Goal: Task Accomplishment & Management: Manage account settings

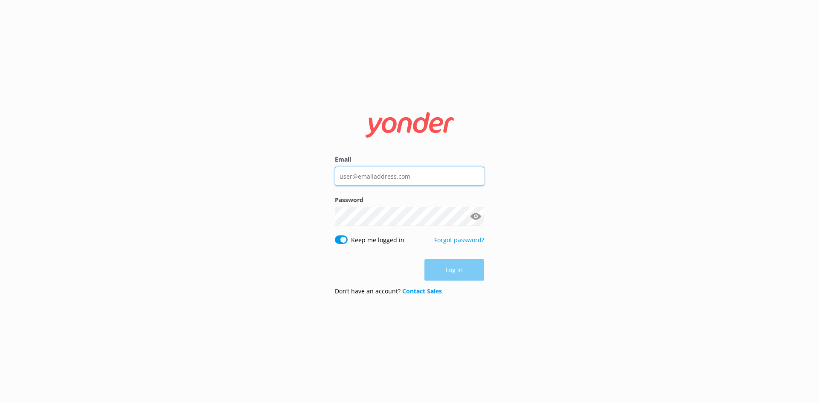
drag, startPoint x: 0, startPoint y: 0, endPoint x: 384, endPoint y: 179, distance: 423.9
click at [384, 179] on input "Email" at bounding box center [409, 176] width 149 height 19
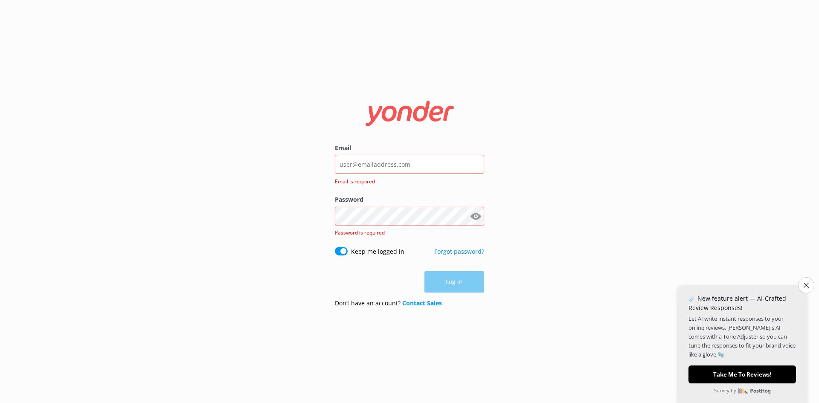
click at [275, 169] on div "Email Email is required Password Show password Password is required Keep me log…" at bounding box center [409, 201] width 819 height 403
click at [432, 168] on input "Email" at bounding box center [409, 164] width 149 height 19
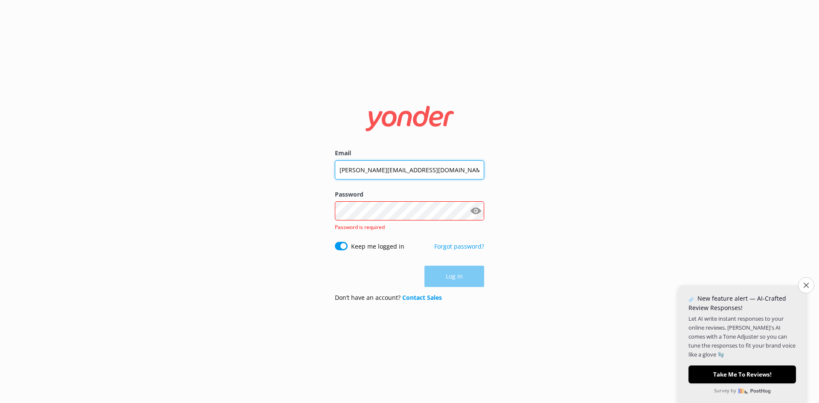
type input "[PERSON_NAME][EMAIL_ADDRESS][DOMAIN_NAME]"
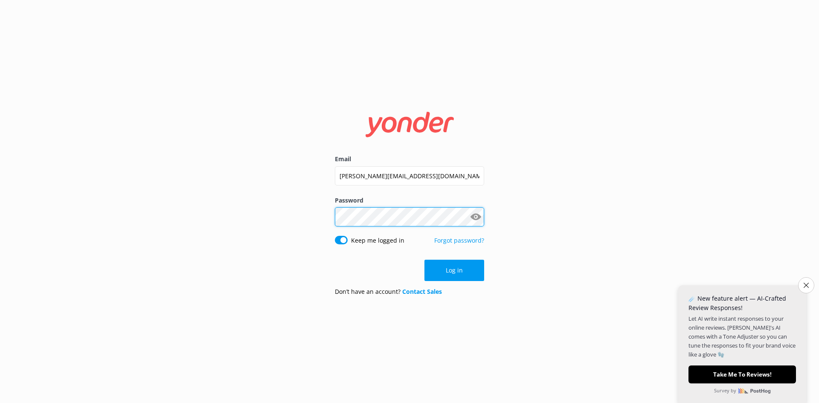
click button "Log in" at bounding box center [455, 270] width 60 height 21
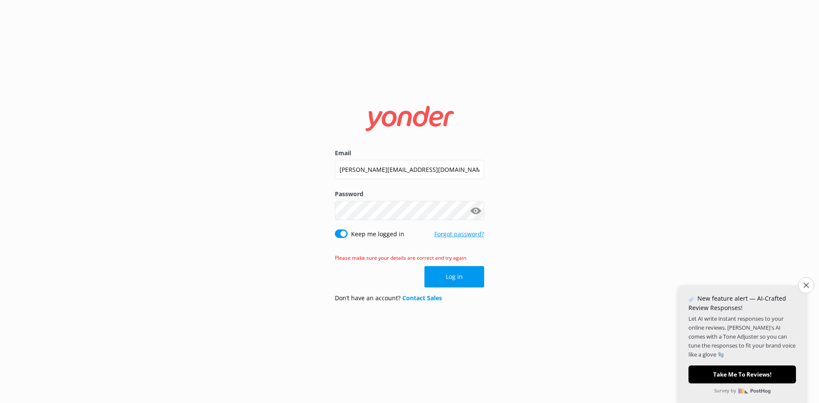
click at [452, 233] on link "Forgot password?" at bounding box center [459, 234] width 50 height 8
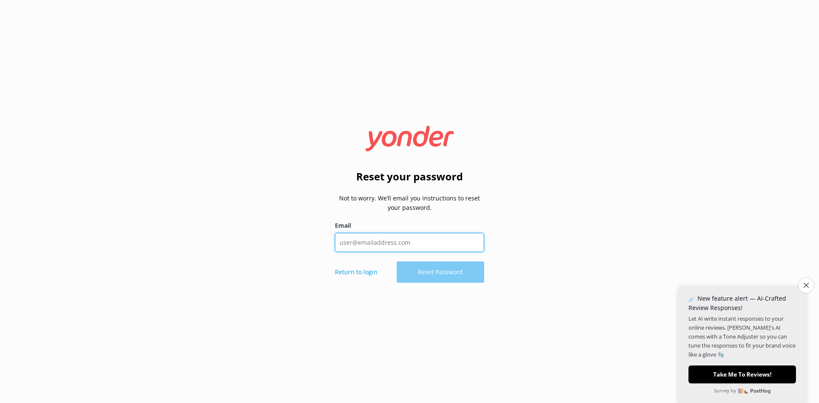
click at [432, 233] on input "Email" at bounding box center [409, 242] width 149 height 19
type input "[PERSON_NAME][EMAIL_ADDRESS][DOMAIN_NAME]"
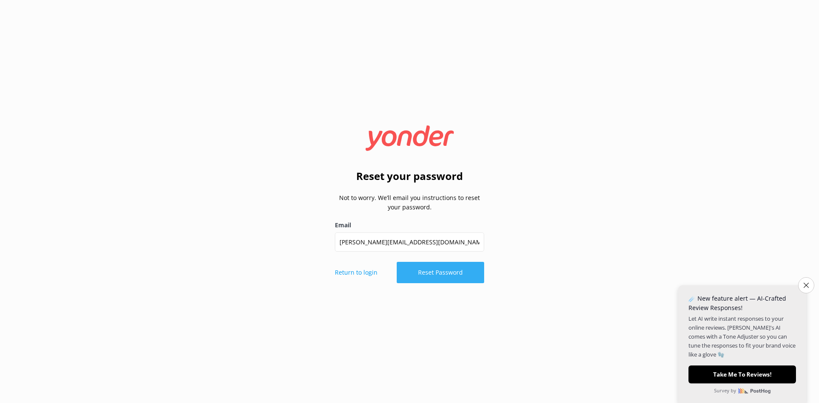
click at [445, 268] on button "Reset Password" at bounding box center [440, 272] width 87 height 21
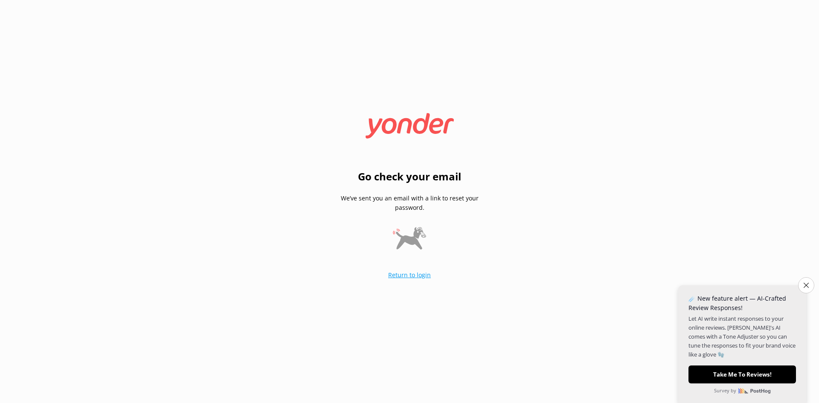
click at [414, 275] on link "Return to login" at bounding box center [409, 275] width 43 height 8
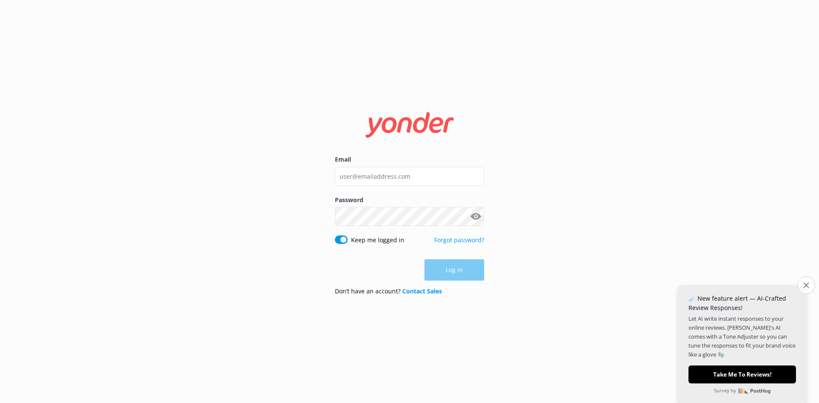
click at [805, 289] on button "Close survey" at bounding box center [807, 286] width 18 height 18
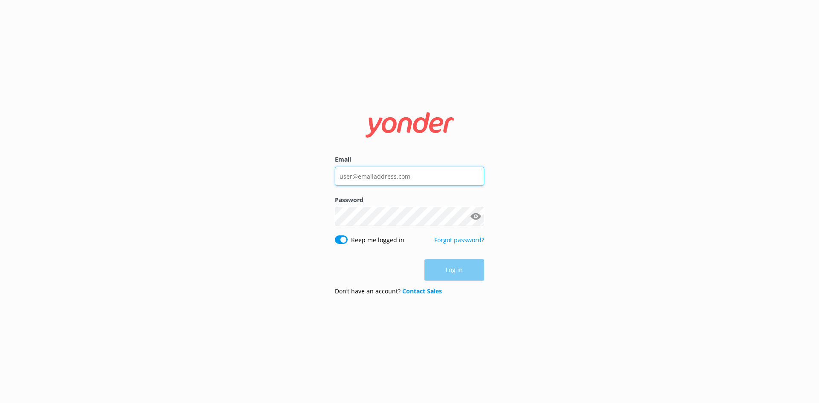
click at [435, 183] on input "Email" at bounding box center [409, 176] width 149 height 19
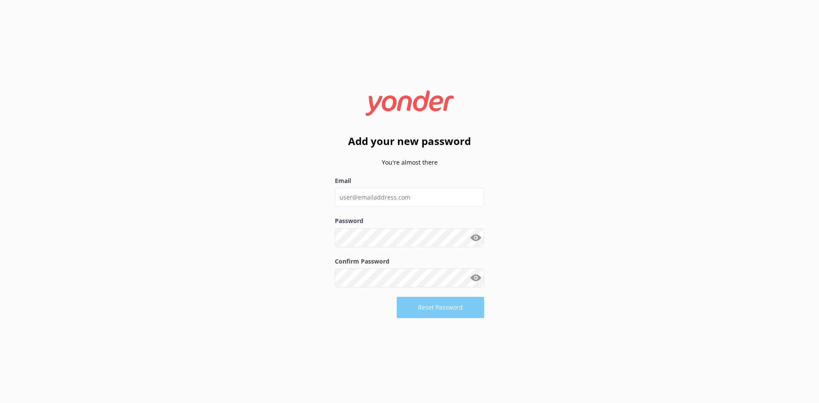
click at [384, 207] on div "Email" at bounding box center [409, 196] width 149 height 40
click at [388, 193] on input "Email" at bounding box center [409, 197] width 149 height 19
type input "[EMAIL_ADDRESS][DOMAIN_NAME]"
click at [474, 204] on input "[EMAIL_ADDRESS][DOMAIN_NAME]" at bounding box center [409, 197] width 149 height 19
click at [472, 193] on input "[EMAIL_ADDRESS][DOMAIN_NAME]" at bounding box center [409, 197] width 149 height 19
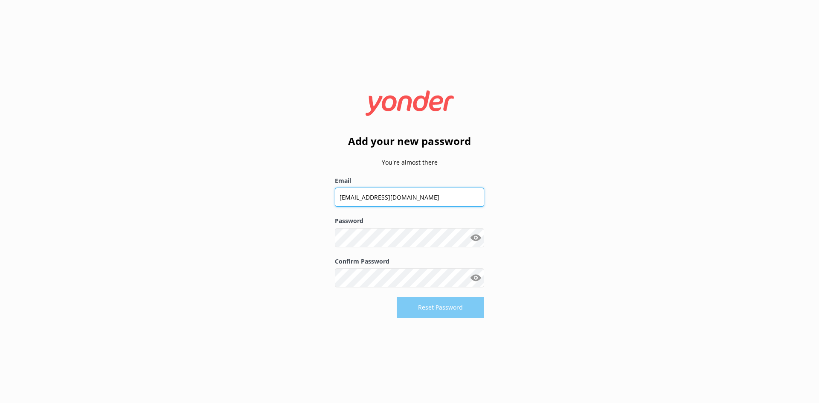
drag, startPoint x: 471, startPoint y: 198, endPoint x: 149, endPoint y: 158, distance: 323.8
click at [149, 158] on div "Add your new password You're almost there Email [EMAIL_ADDRESS][DOMAIN_NAME] Pa…" at bounding box center [409, 201] width 819 height 403
click at [378, 192] on input "Email" at bounding box center [409, 197] width 149 height 19
type input "[PERSON_NAME][EMAIL_ADDRESS][DOMAIN_NAME]"
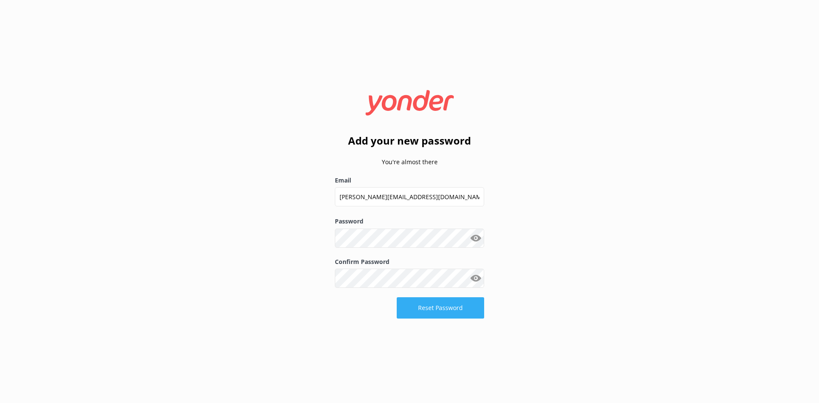
click at [424, 309] on button "Reset Password" at bounding box center [440, 307] width 87 height 21
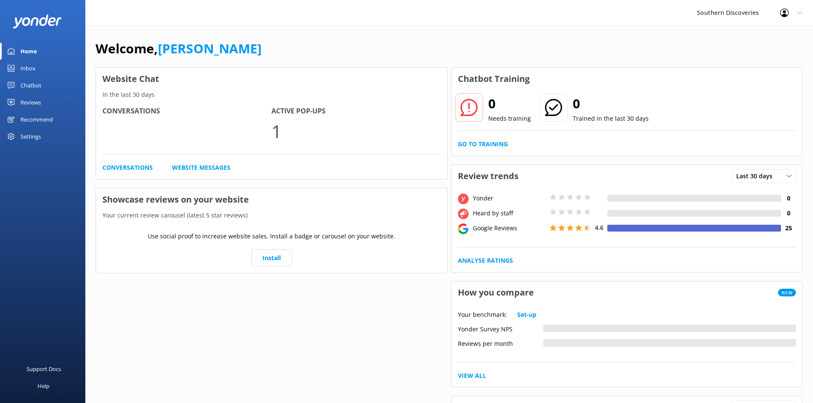
click at [28, 65] on div "Inbox" at bounding box center [27, 68] width 15 height 17
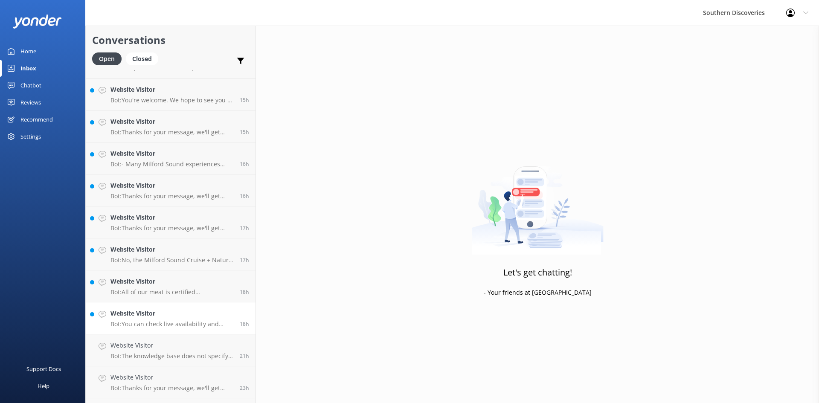
scroll to position [467, 0]
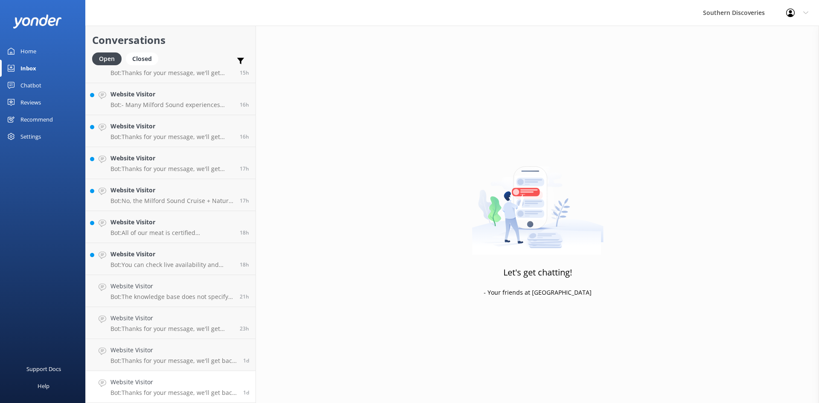
click at [156, 385] on h4 "Website Visitor" at bounding box center [174, 382] width 126 height 9
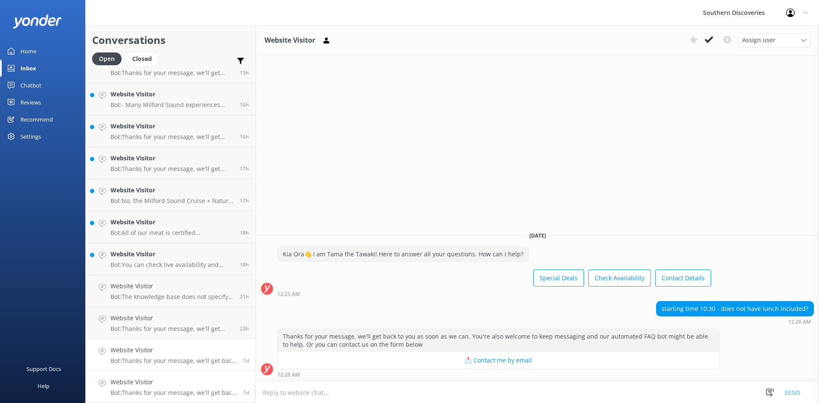
click at [180, 361] on p "Bot: Thanks for your message, we'll get back to you as soon as we can. You're a…" at bounding box center [174, 361] width 126 height 8
click at [207, 321] on h4 "Website Visitor" at bounding box center [172, 318] width 123 height 9
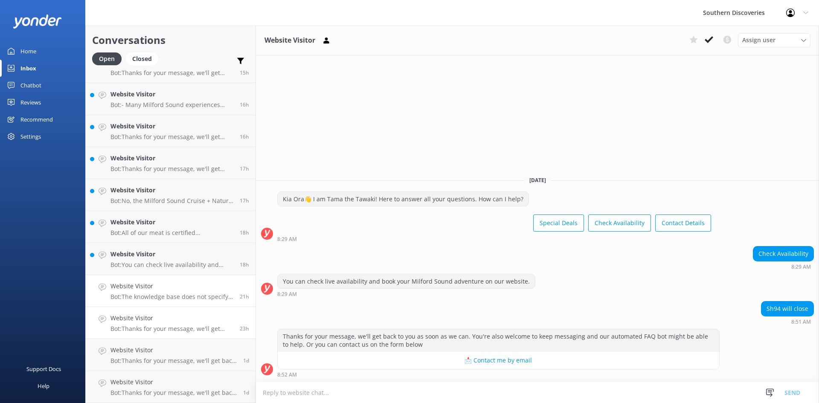
click at [191, 291] on div "Website Visitor Bot: The knowledge base does not specify any seasonal restricti…" at bounding box center [172, 291] width 123 height 19
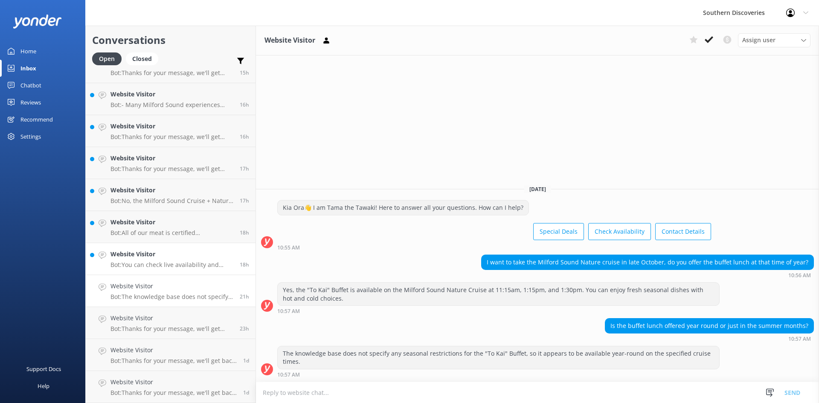
click at [193, 265] on p "Bot: You can check live availability and book your Milford Sound adventure on o…" at bounding box center [172, 265] width 123 height 8
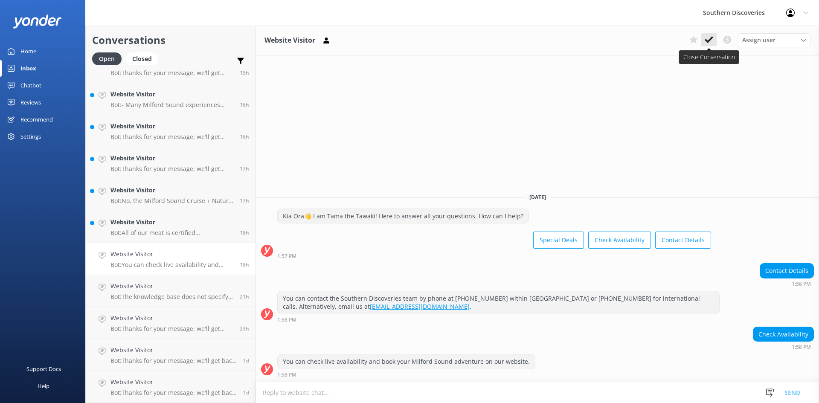
click at [707, 35] on icon at bounding box center [709, 39] width 9 height 9
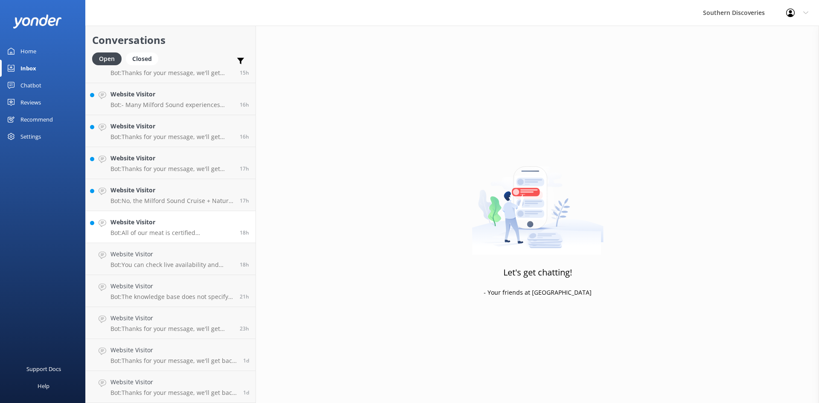
scroll to position [435, 0]
click at [172, 260] on div "Website Visitor Bot: All of our meat is certified Halal, both in the buffet and…" at bounding box center [172, 259] width 123 height 19
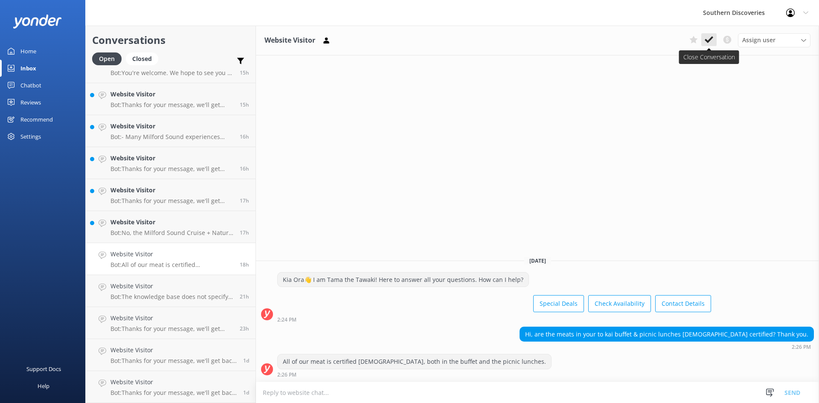
click at [710, 44] on button at bounding box center [709, 39] width 15 height 13
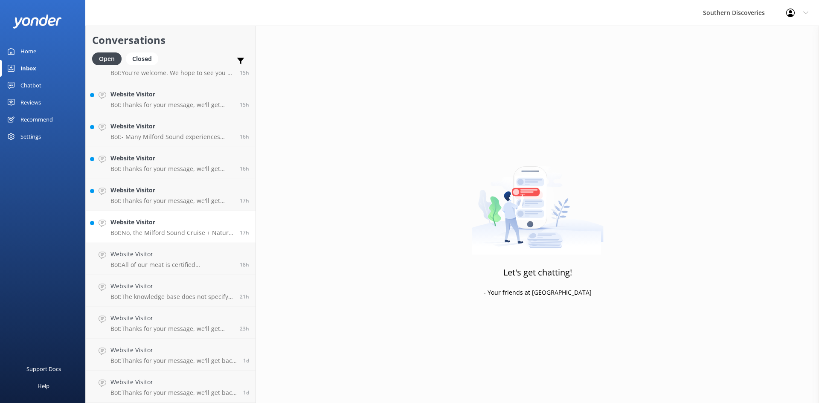
scroll to position [403, 0]
click at [152, 255] on h4 "Website Visitor" at bounding box center [172, 254] width 123 height 9
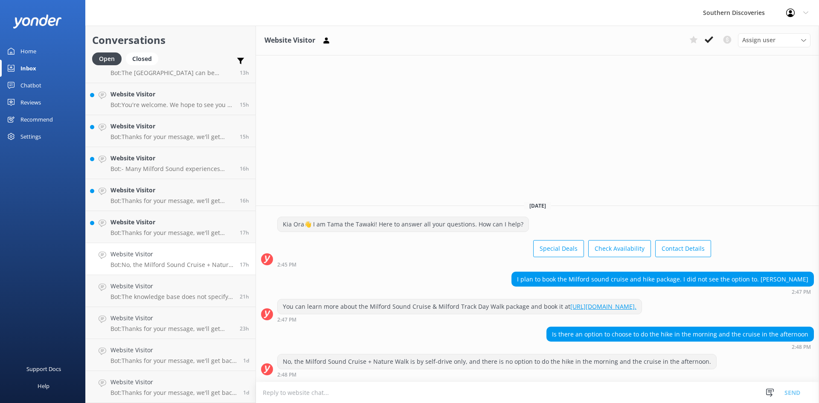
click at [588, 385] on textarea at bounding box center [537, 392] width 563 height 21
click at [166, 232] on p "Bot: Thanks for your message, we'll get back to you as soon as we can. You're a…" at bounding box center [172, 233] width 123 height 8
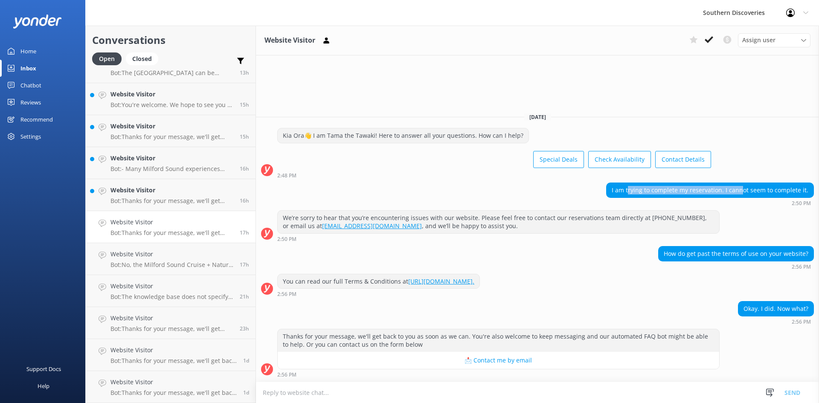
drag, startPoint x: 634, startPoint y: 190, endPoint x: 746, endPoint y: 183, distance: 112.1
click at [746, 183] on div "I am trying to complete my reservation. I cannot seem to complete it." at bounding box center [710, 190] width 208 height 15
click at [745, 192] on div "I am trying to complete my reservation. I cannot seem to complete it." at bounding box center [710, 190] width 207 height 15
click at [189, 193] on h4 "Website Visitor" at bounding box center [172, 190] width 123 height 9
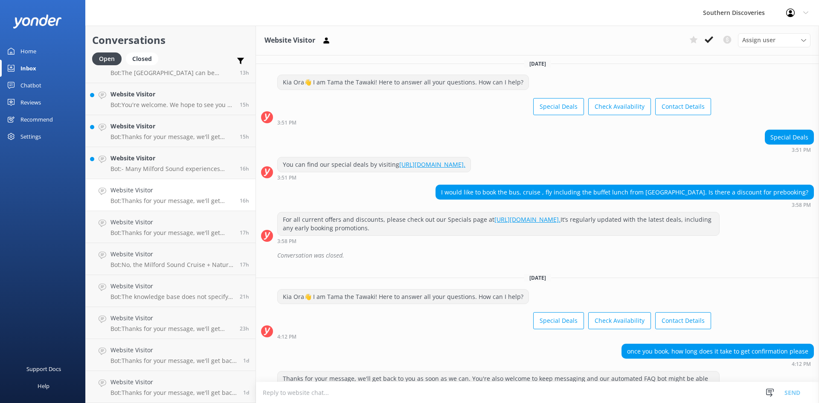
scroll to position [46, 0]
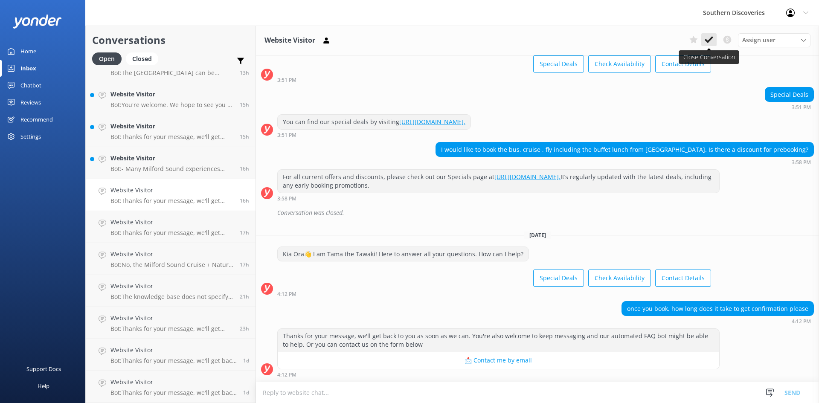
click at [706, 40] on use at bounding box center [709, 39] width 9 height 7
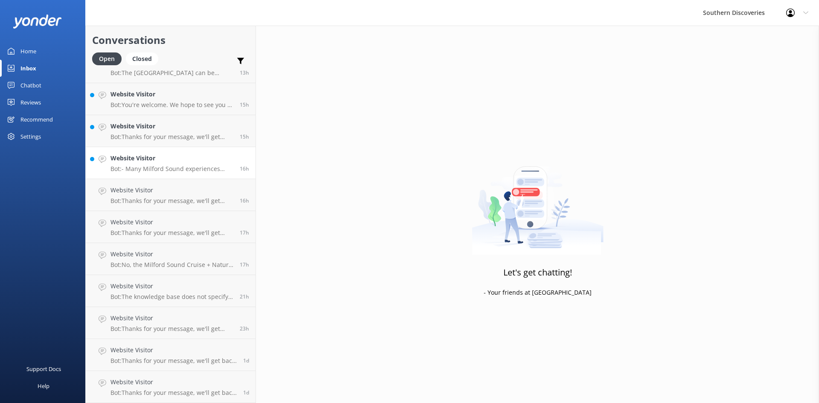
scroll to position [371, 0]
click at [157, 194] on h4 "Website Visitor" at bounding box center [172, 190] width 123 height 9
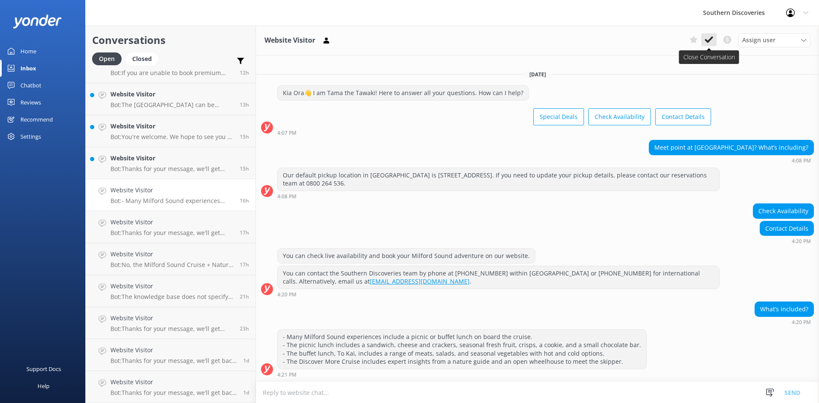
click at [709, 38] on icon at bounding box center [709, 39] width 9 height 9
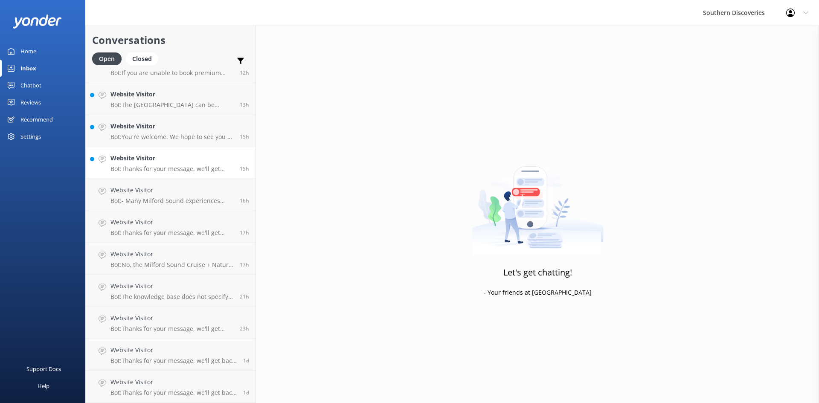
scroll to position [339, 0]
click at [153, 158] on h4 "Website Visitor" at bounding box center [172, 158] width 123 height 9
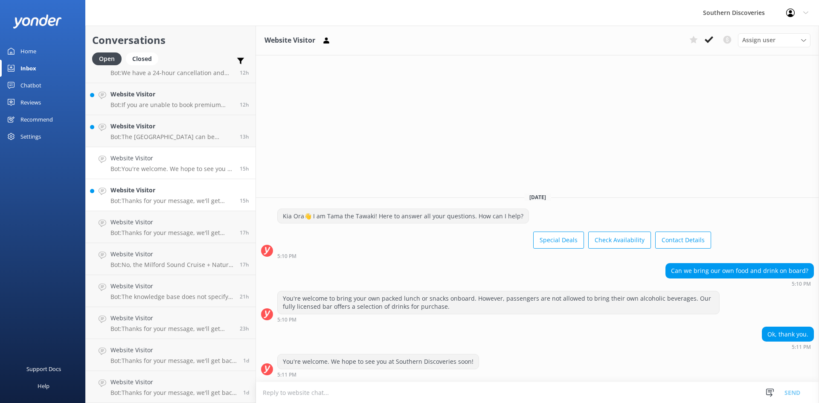
click at [149, 189] on h4 "Website Visitor" at bounding box center [172, 190] width 123 height 9
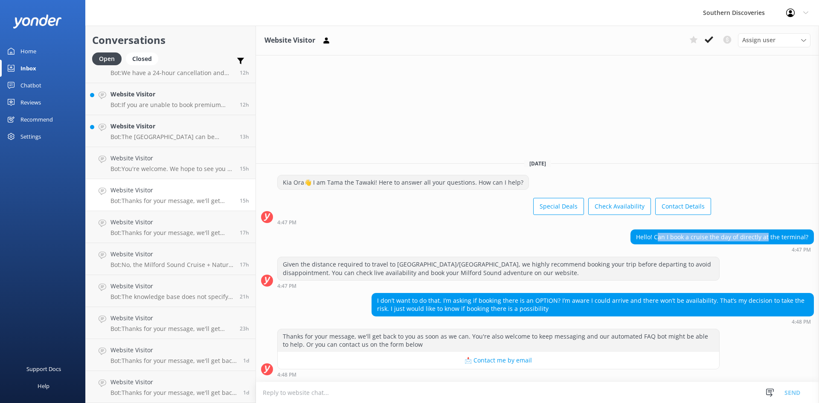
drag, startPoint x: 662, startPoint y: 233, endPoint x: 770, endPoint y: 237, distance: 108.5
click at [770, 237] on div "Hello! Can I book a cruise the day of directly at the terminal?" at bounding box center [722, 237] width 183 height 15
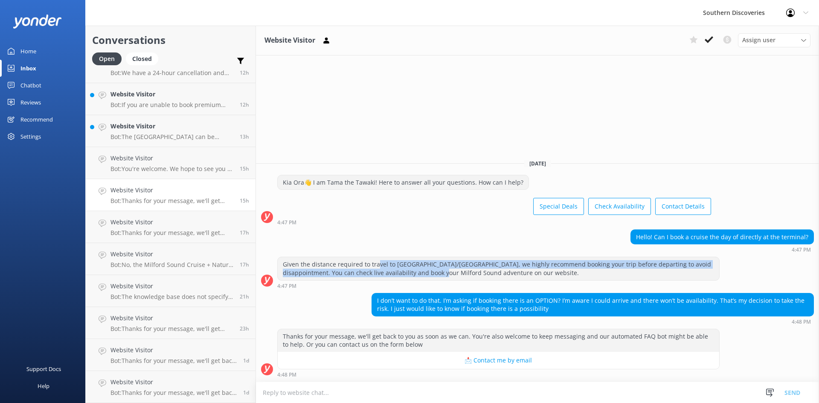
drag, startPoint x: 377, startPoint y: 267, endPoint x: 416, endPoint y: 274, distance: 40.0
click at [416, 274] on div "Given the distance required to travel to [GEOGRAPHIC_DATA]/[GEOGRAPHIC_DATA], w…" at bounding box center [499, 268] width 442 height 23
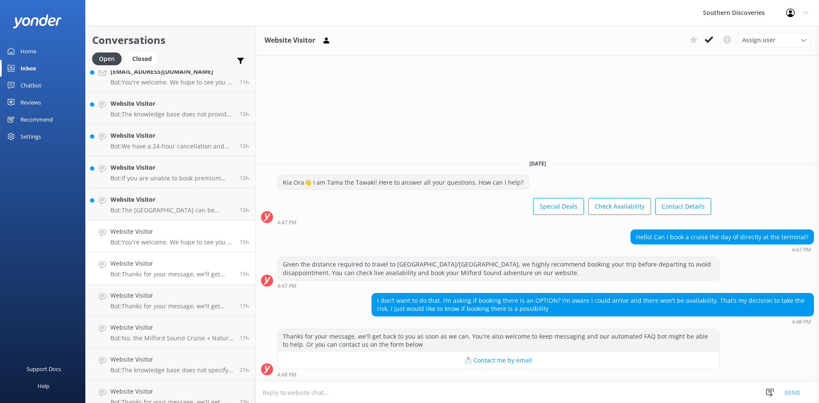
scroll to position [254, 0]
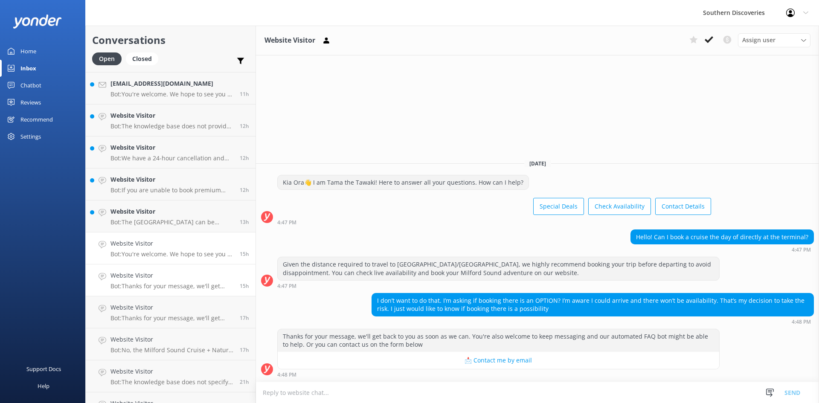
click at [154, 240] on h4 "Website Visitor" at bounding box center [172, 243] width 123 height 9
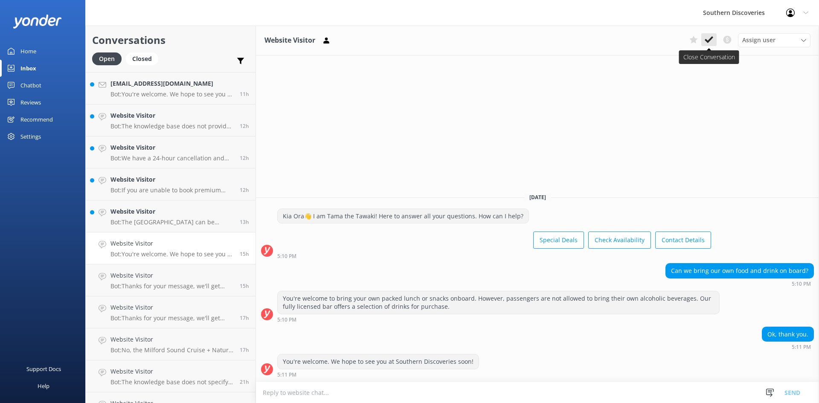
click at [707, 41] on use at bounding box center [709, 39] width 9 height 7
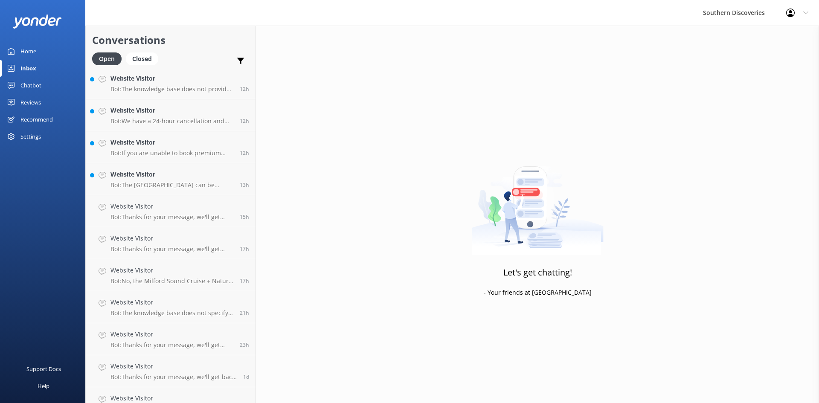
scroll to position [307, 0]
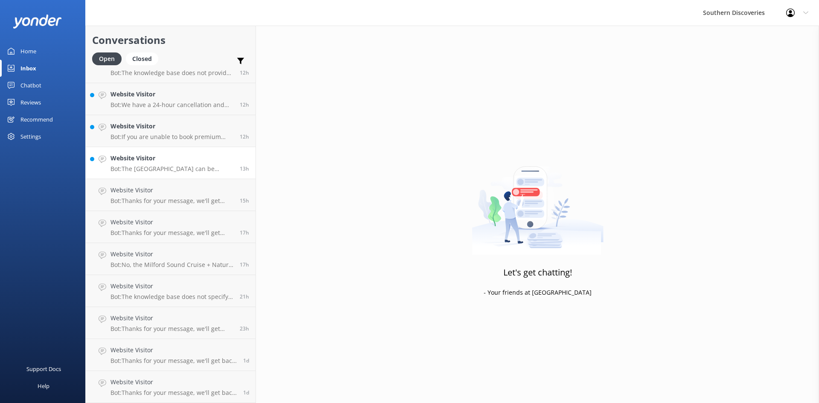
click at [142, 156] on h4 "Website Visitor" at bounding box center [172, 158] width 123 height 9
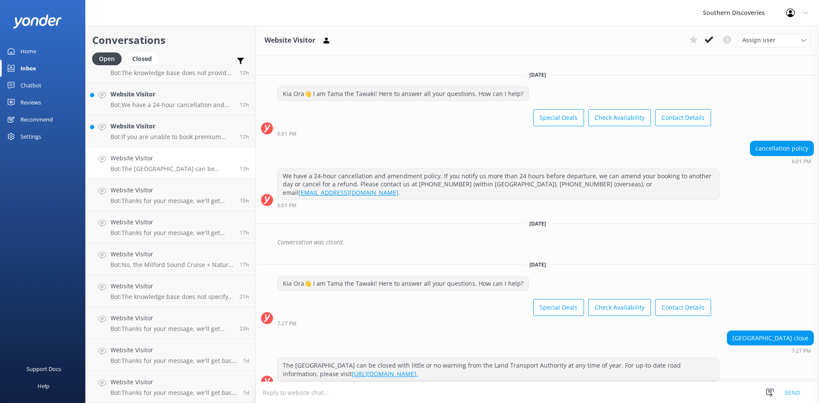
scroll to position [194, 0]
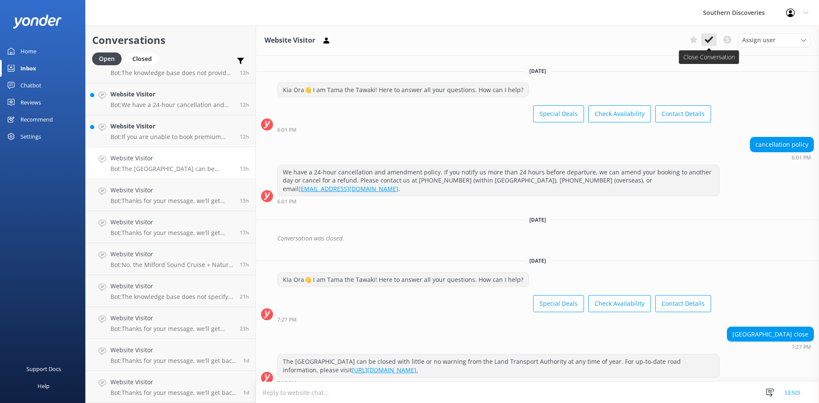
click at [713, 37] on use at bounding box center [709, 39] width 9 height 7
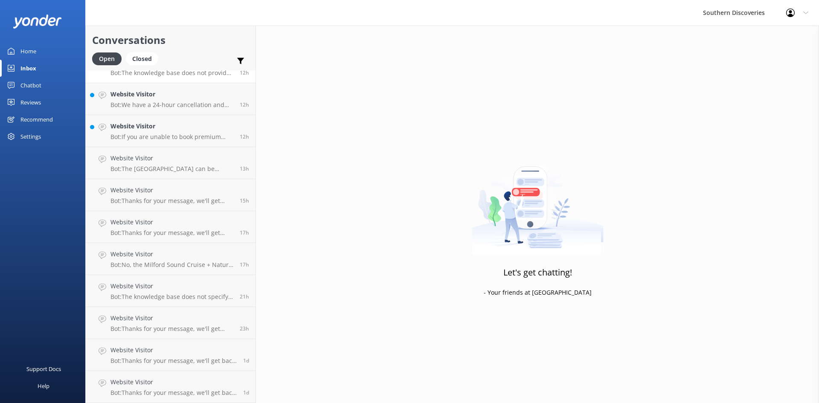
scroll to position [275, 0]
click at [182, 163] on div "Website Visitor Bot: If you are unable to book premium seats online, please cal…" at bounding box center [172, 163] width 123 height 19
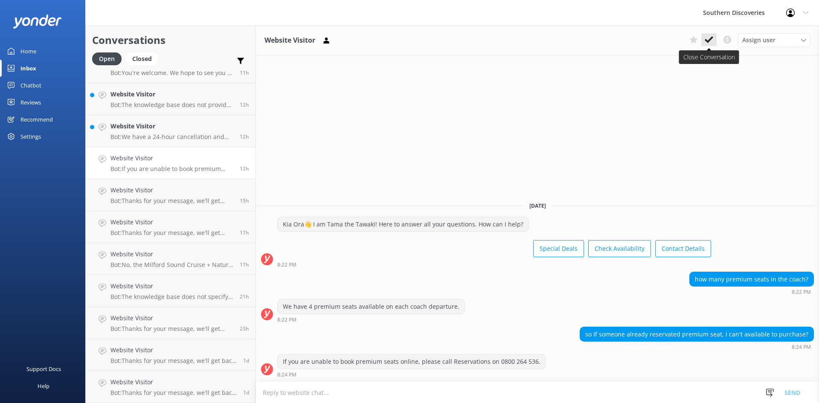
click at [711, 38] on use at bounding box center [709, 39] width 9 height 7
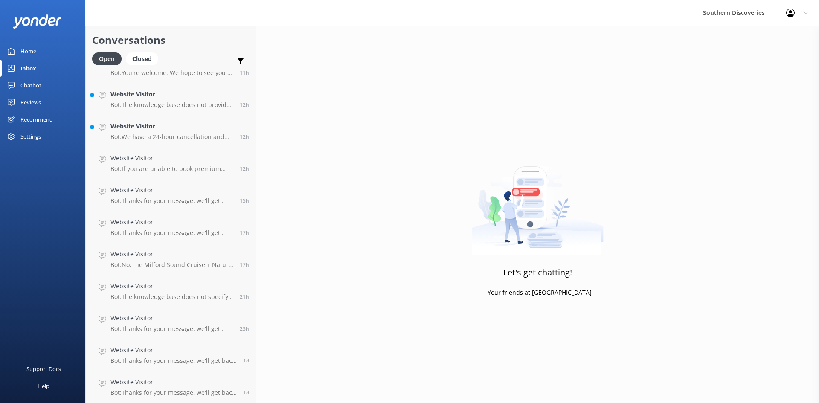
scroll to position [243, 0]
click at [190, 170] on p "Bot: We have a 24-hour cancellation and amendment policy. If you notify us more…" at bounding box center [172, 169] width 123 height 8
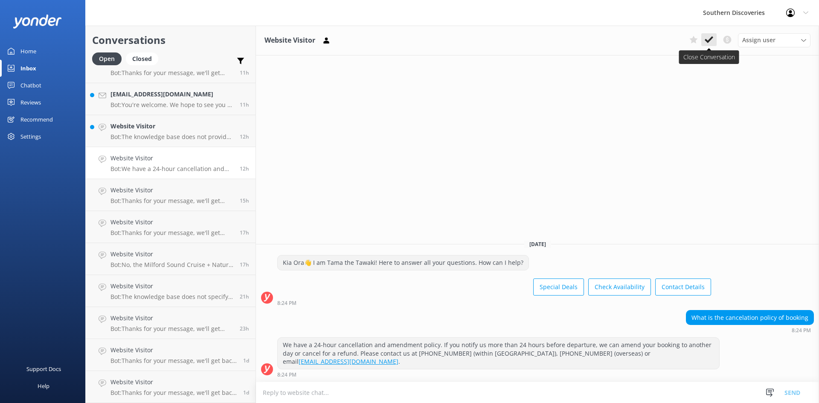
click at [705, 38] on button at bounding box center [709, 39] width 15 height 13
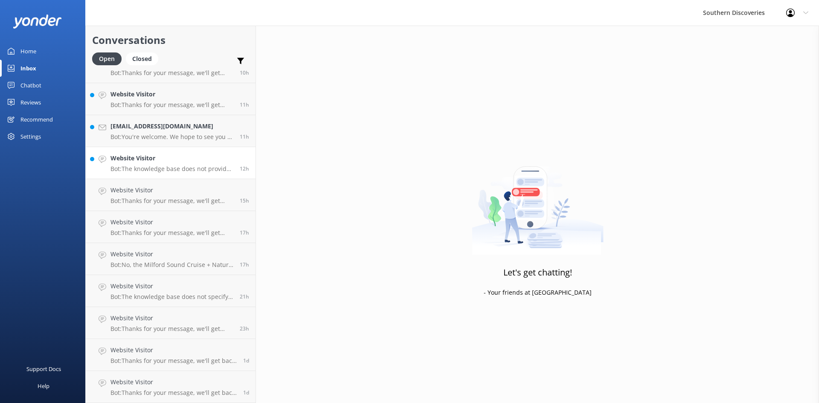
scroll to position [83, 0]
click at [154, 291] on h4 "Website Visitor" at bounding box center [172, 286] width 123 height 9
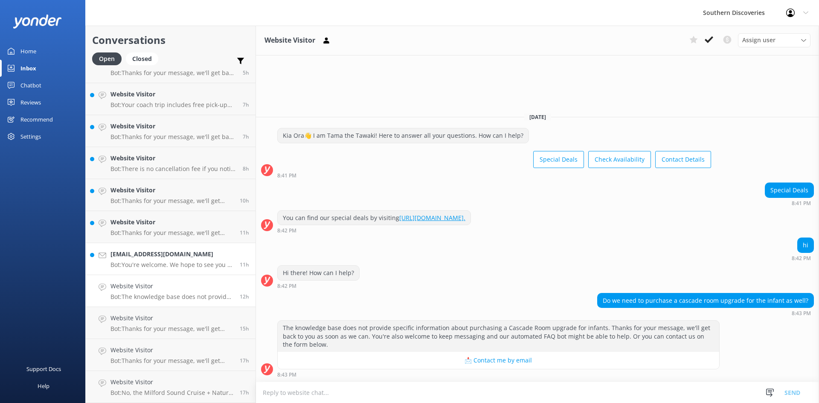
click at [162, 265] on p "Bot: You're welcome. We hope to see you at Southern Discoveries soon!" at bounding box center [172, 265] width 123 height 8
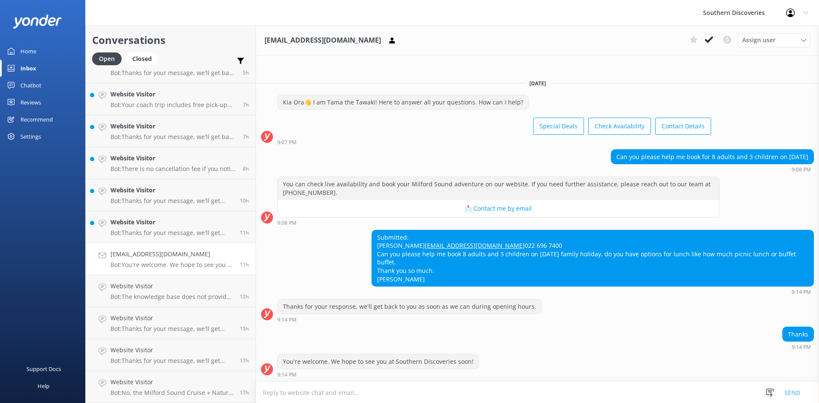
click at [439, 282] on div "Submitted: [PERSON_NAME] [EMAIL_ADDRESS][DOMAIN_NAME] 022 696 7400 Can you plea…" at bounding box center [593, 258] width 442 height 56
click at [161, 201] on p "Bot: Thanks for your message, we'll get back to you as soon as we can. You're a…" at bounding box center [172, 201] width 123 height 8
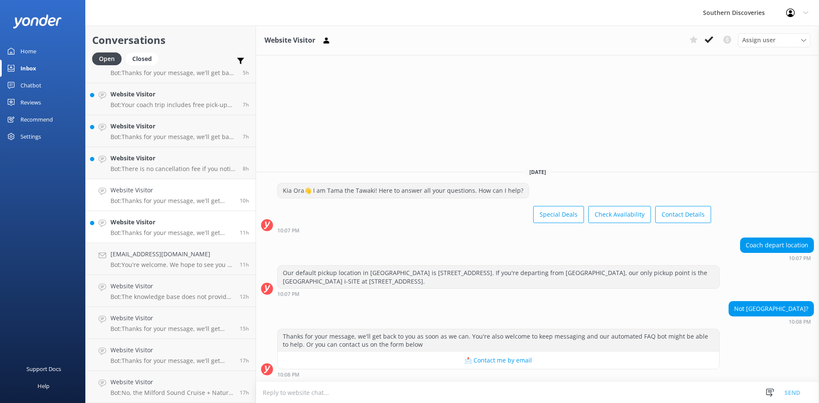
click at [159, 227] on h4 "Website Visitor" at bounding box center [172, 222] width 123 height 9
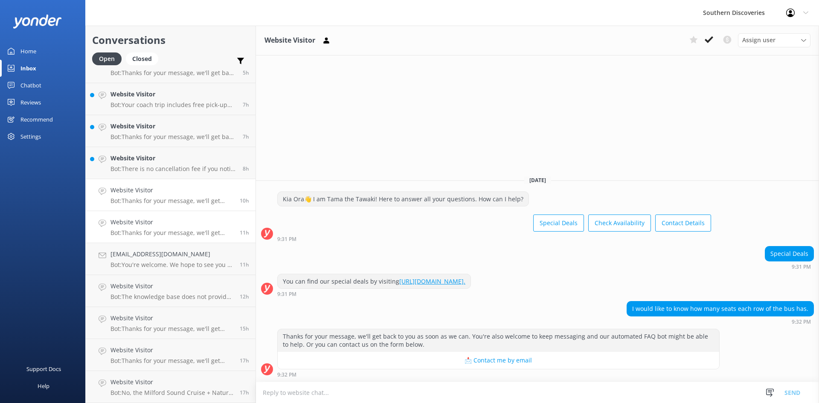
click at [166, 195] on div "Website Visitor Bot: Thanks for your message, we'll get back to you as soon as …" at bounding box center [172, 195] width 123 height 19
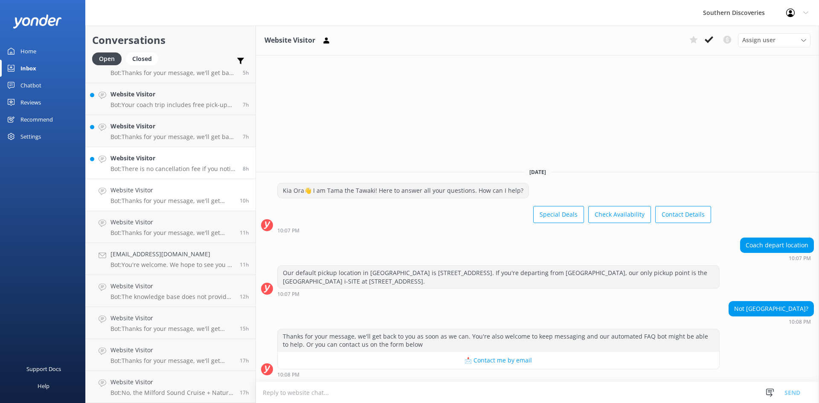
click at [175, 163] on h4 "Website Visitor" at bounding box center [174, 158] width 126 height 9
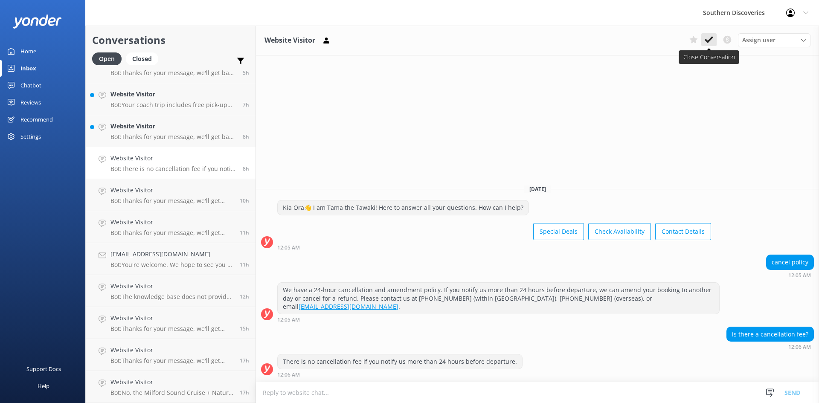
click at [710, 38] on icon at bounding box center [709, 39] width 9 height 9
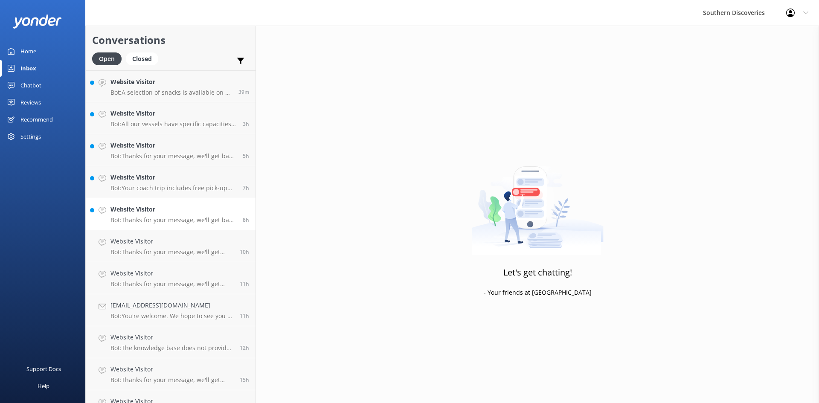
click at [176, 217] on p "Bot: Thanks for your message, we'll get back to you as soon as we can. You're a…" at bounding box center [174, 220] width 126 height 8
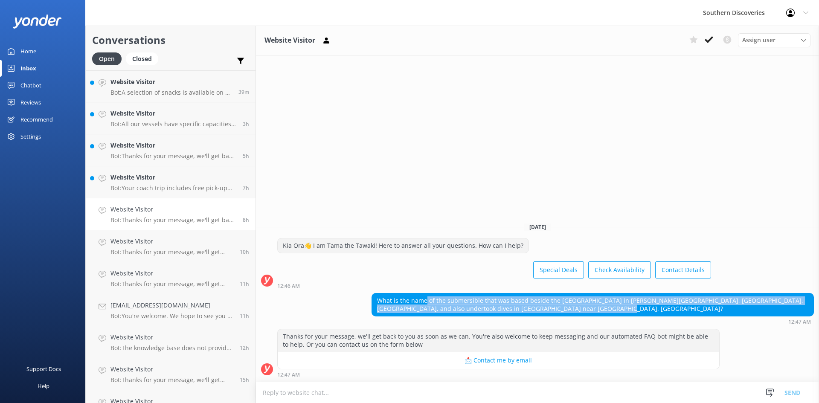
drag, startPoint x: 426, startPoint y: 304, endPoint x: 587, endPoint y: 306, distance: 160.9
click at [587, 306] on div "What is the name of the submersible that was based beside the [GEOGRAPHIC_DATA]…" at bounding box center [593, 305] width 442 height 23
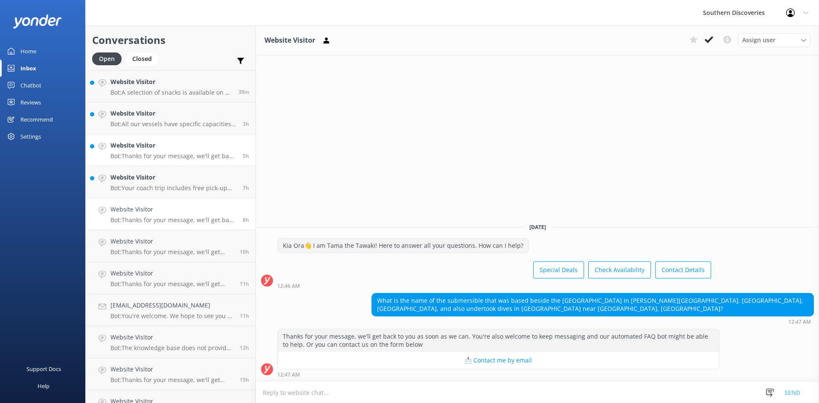
click at [138, 148] on h4 "Website Visitor" at bounding box center [174, 145] width 126 height 9
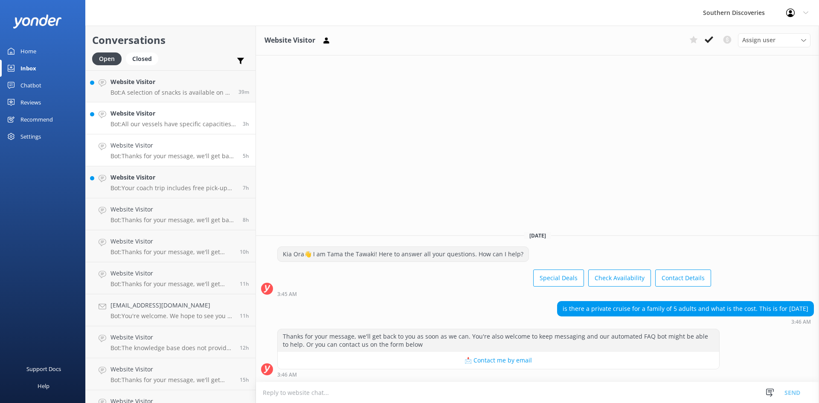
click at [178, 115] on h4 "Website Visitor" at bounding box center [174, 113] width 126 height 9
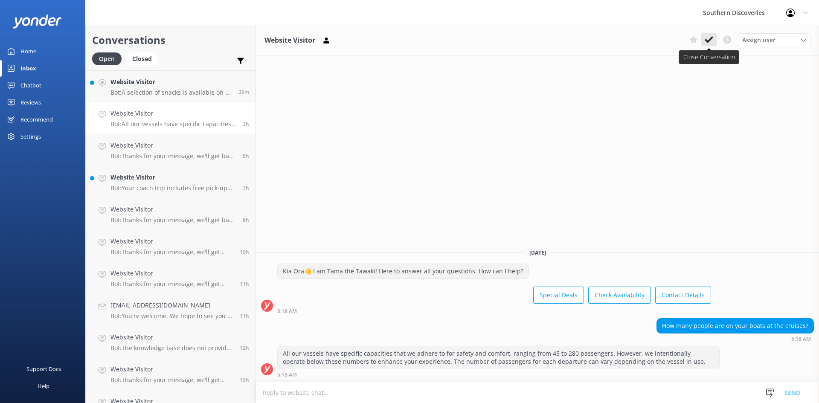
click at [711, 41] on icon at bounding box center [709, 39] width 9 height 9
click at [195, 86] on h4 "Website Visitor" at bounding box center [172, 81] width 122 height 9
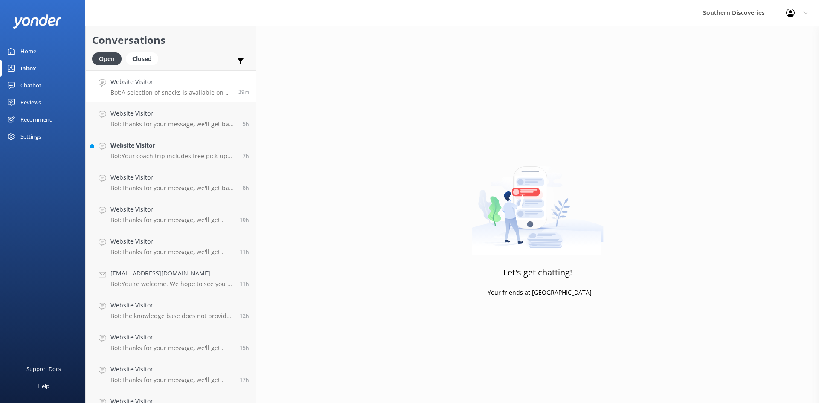
click at [157, 85] on h4 "Website Visitor" at bounding box center [172, 81] width 122 height 9
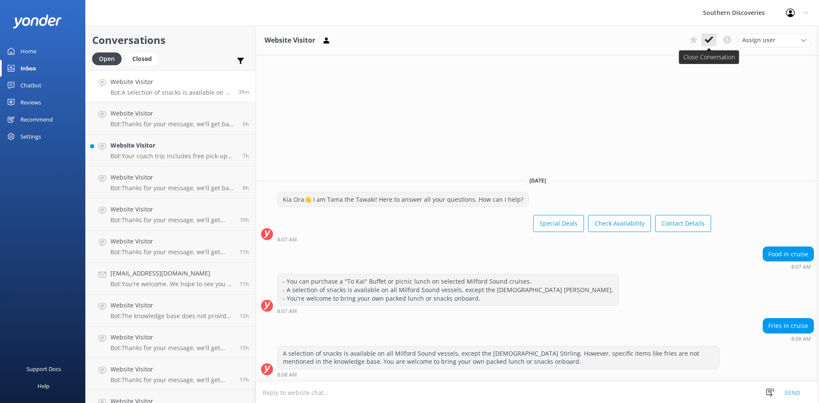
click at [711, 43] on icon at bounding box center [709, 39] width 9 height 9
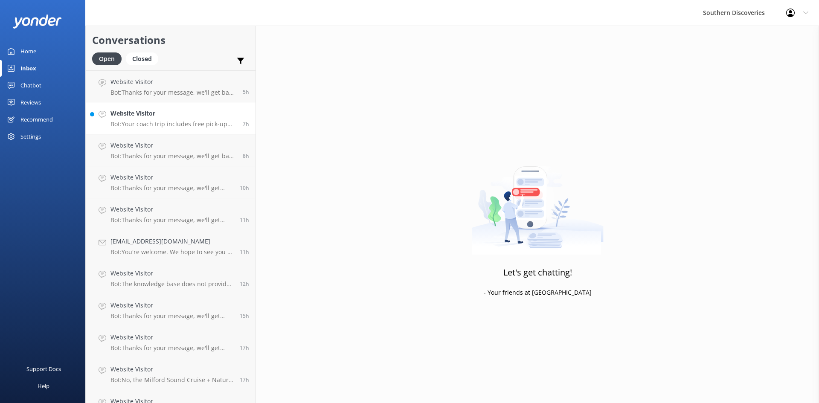
click at [154, 121] on p "Bot: Your coach trip includes free pick-up and drop-off from most accommodation…" at bounding box center [174, 124] width 126 height 8
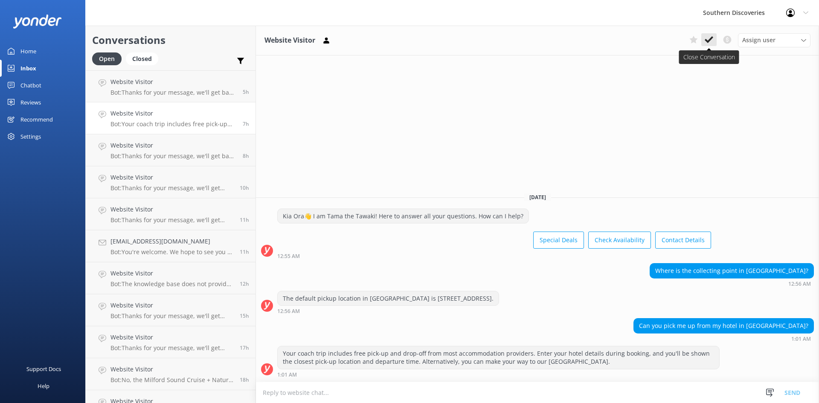
click at [712, 38] on use at bounding box center [709, 39] width 9 height 7
